Goal: Find specific page/section: Find specific page/section

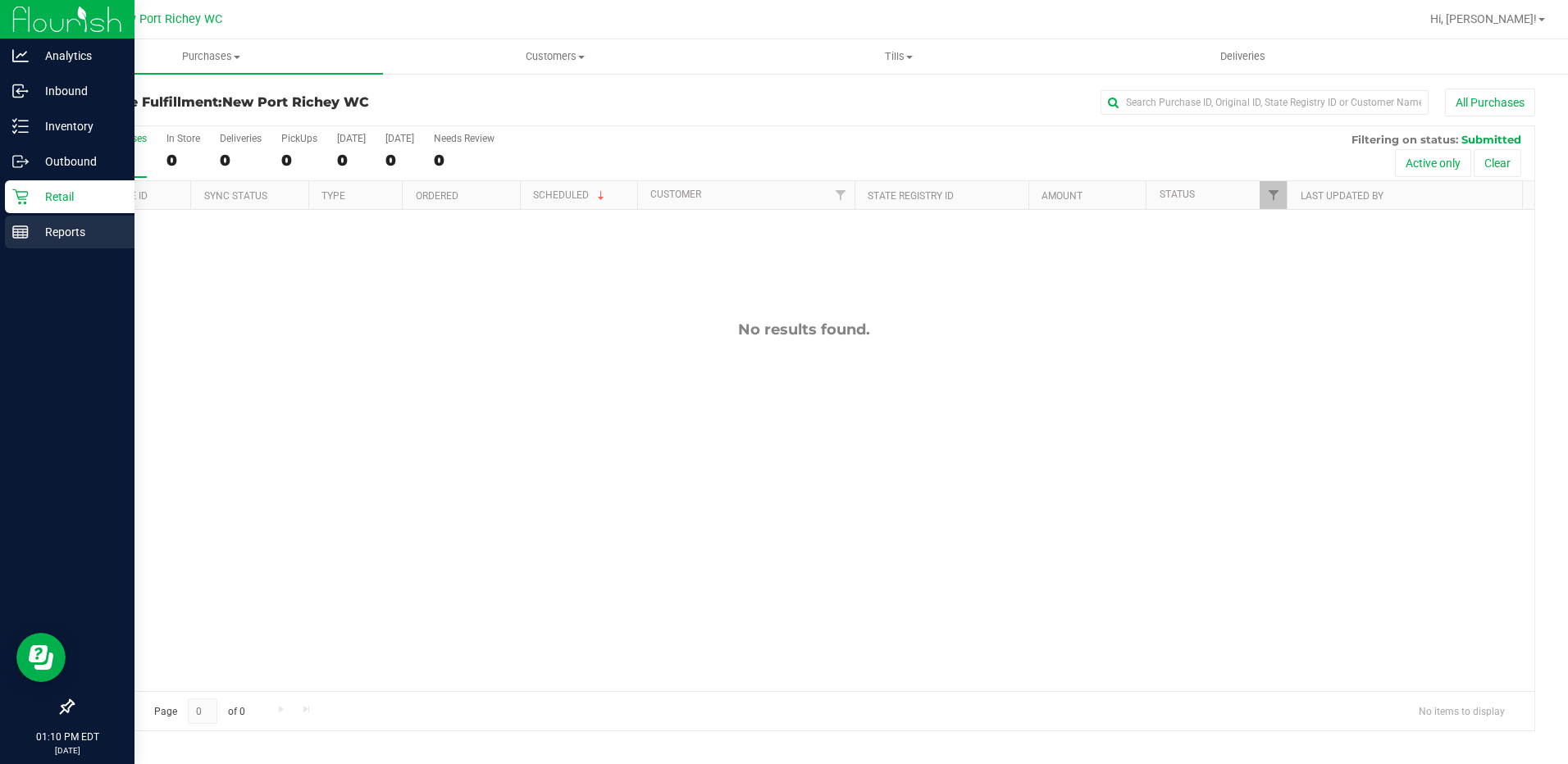
click at [51, 242] on div "Reports" at bounding box center [69, 232] width 129 height 32
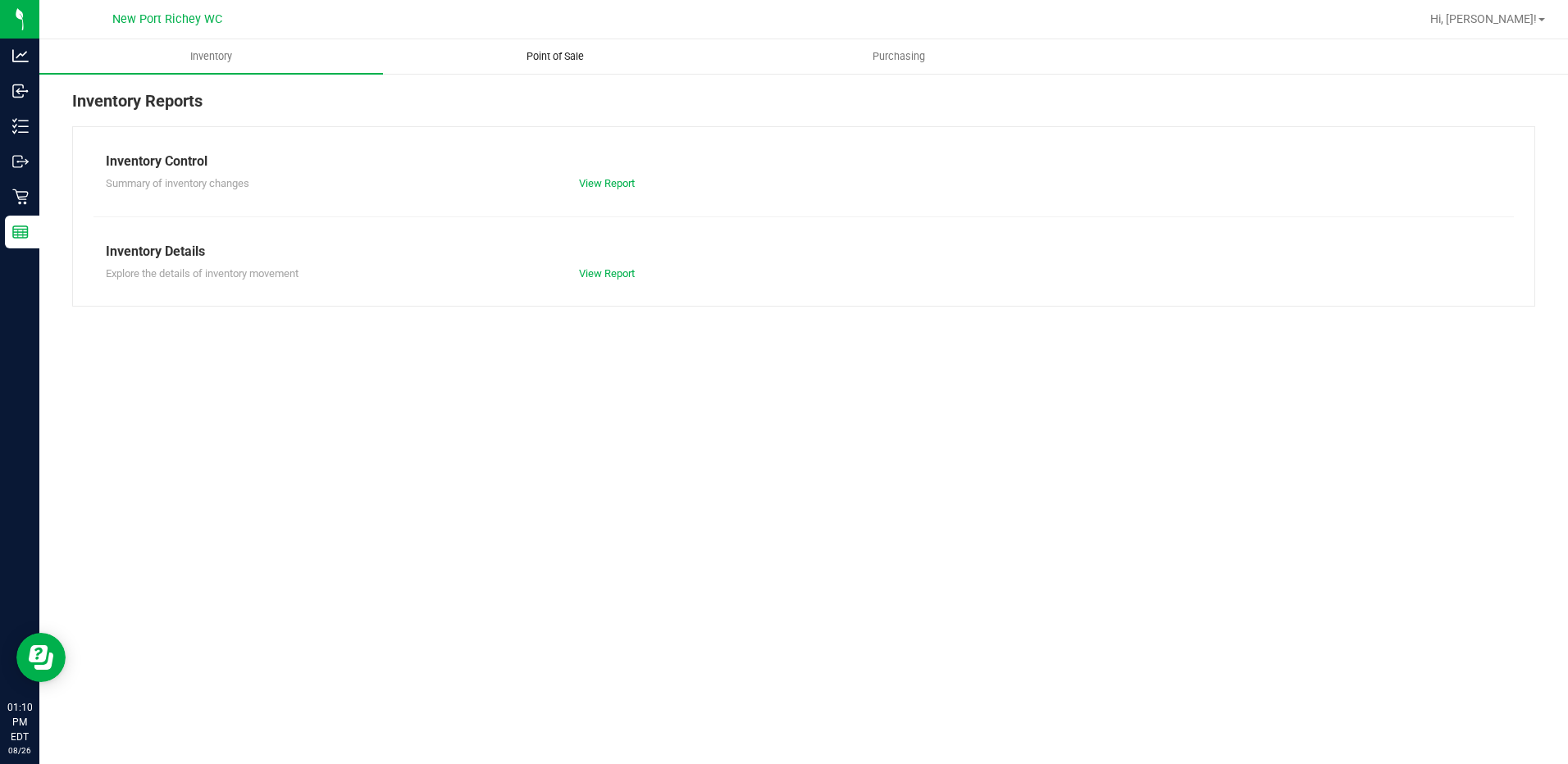
click at [549, 67] on uib-tab-heading "Point of Sale" at bounding box center [554, 56] width 342 height 32
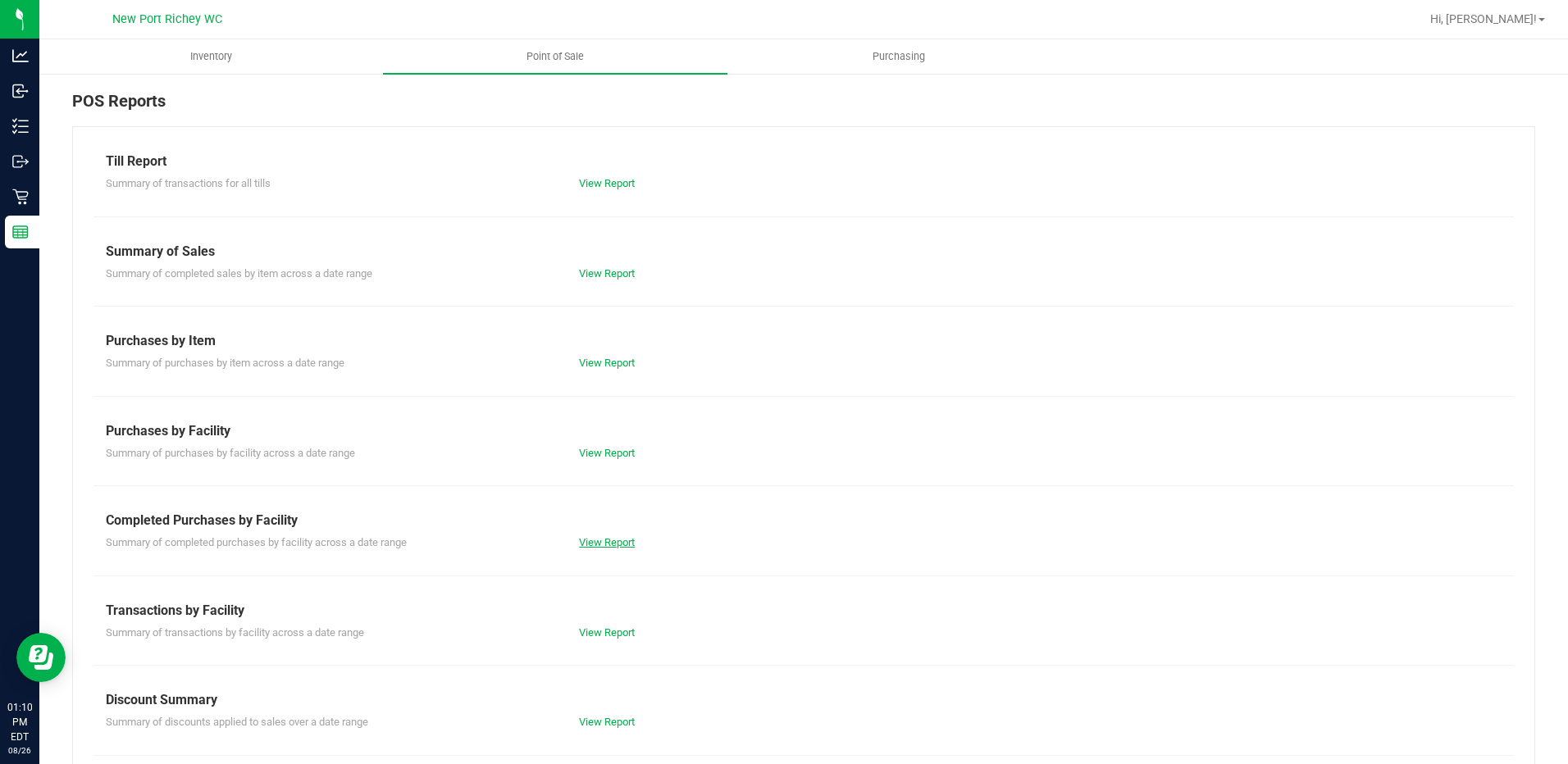
click at [614, 537] on link "View Report" at bounding box center [606, 542] width 56 height 12
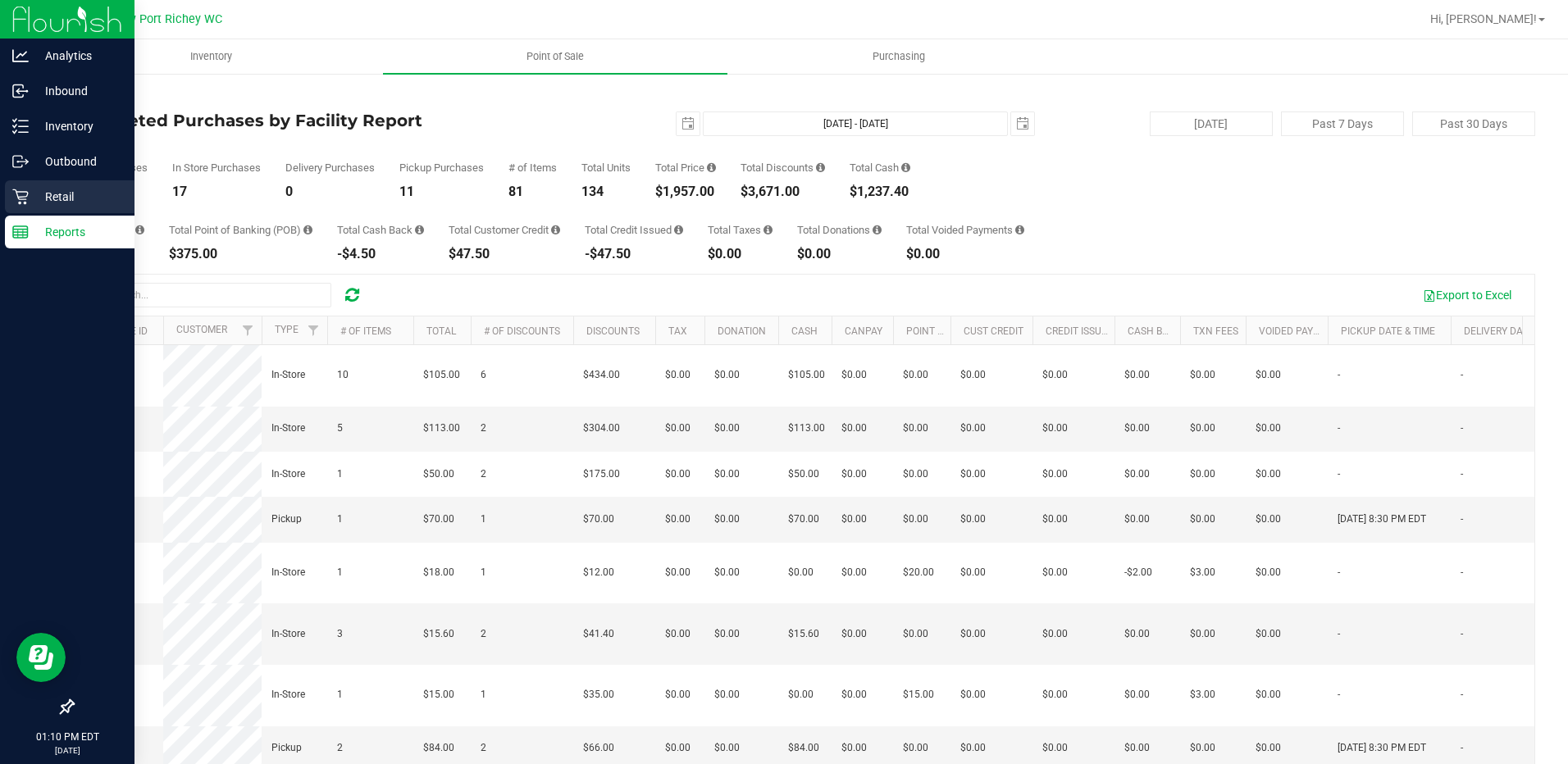
click at [36, 197] on p "Retail" at bounding box center [78, 197] width 98 height 20
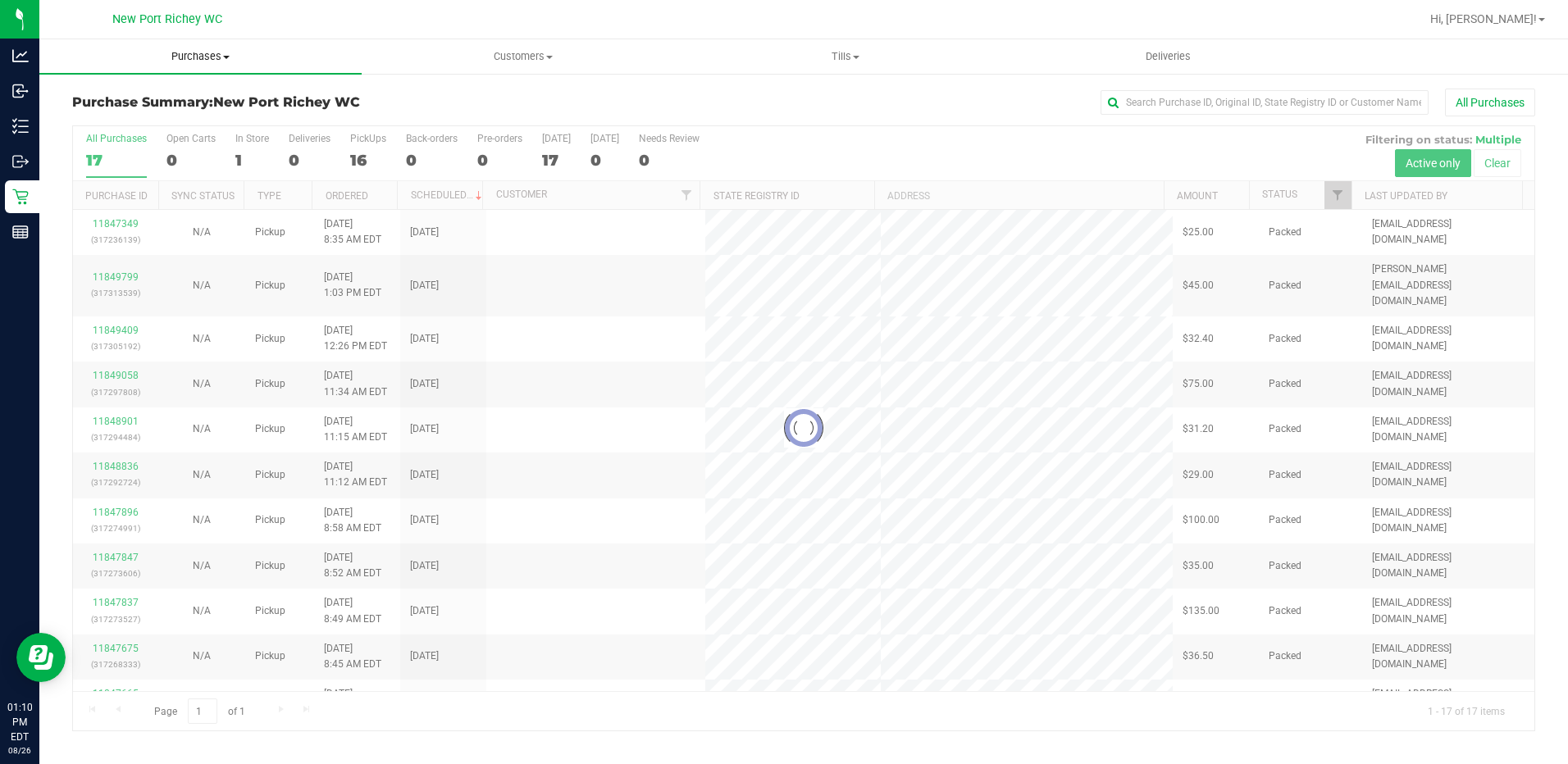
click at [185, 57] on span "Purchases" at bounding box center [200, 57] width 323 height 15
click at [159, 118] on li "Fulfillment" at bounding box center [200, 119] width 323 height 20
